Goal: Navigation & Orientation: Understand site structure

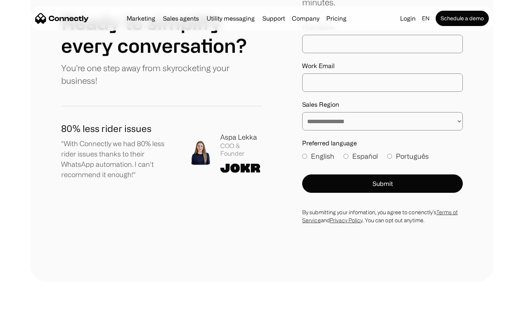
scroll to position [4160, 0]
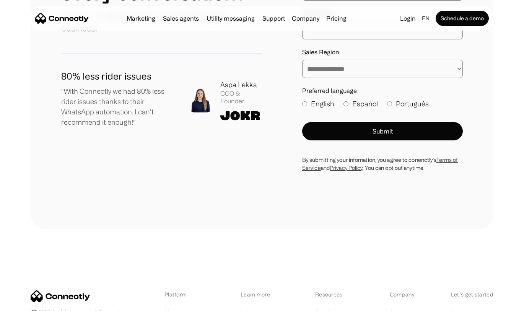
click at [391, 307] on link "About us" at bounding box center [401, 312] width 22 height 11
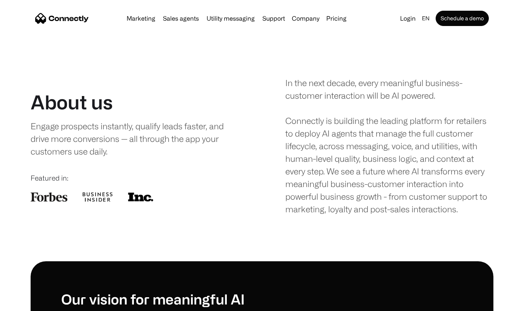
click at [76, 17] on img "home" at bounding box center [62, 18] width 54 height 11
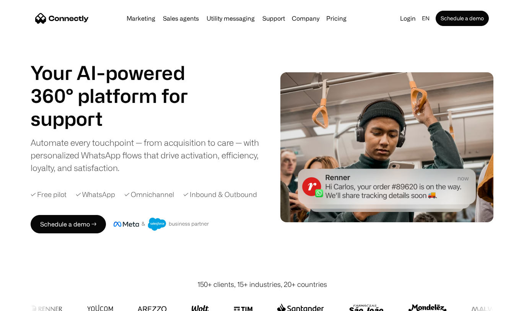
click at [159, 73] on h1 "Your AI-powered 360° platform for" at bounding box center [119, 84] width 176 height 46
